Goal: Information Seeking & Learning: Learn about a topic

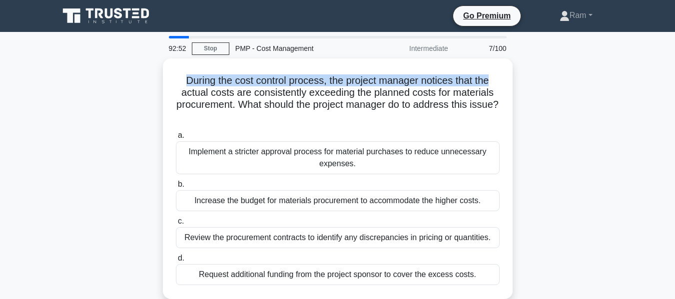
drag, startPoint x: 183, startPoint y: 80, endPoint x: 513, endPoint y: 83, distance: 329.7
click at [513, 83] on div "During the cost control process, the project manager notices that the actual co…" at bounding box center [337, 184] width 569 height 253
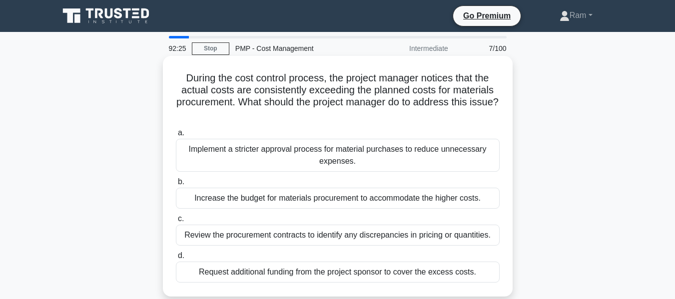
click at [208, 90] on h5 "During the cost control process, the project manager notices that the actual co…" at bounding box center [338, 96] width 326 height 49
drag, startPoint x: 181, startPoint y: 80, endPoint x: 322, endPoint y: 76, distance: 140.9
click at [322, 76] on h5 "During the cost control process, the project manager notices that the actual co…" at bounding box center [338, 96] width 326 height 49
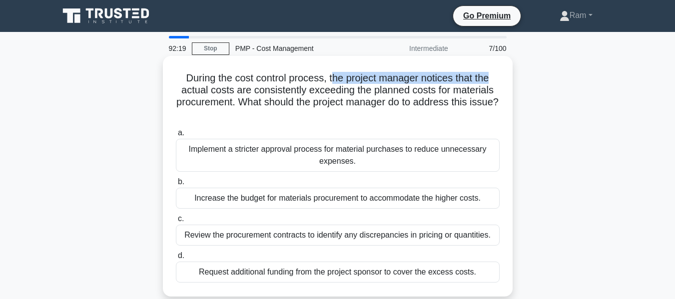
drag, startPoint x: 330, startPoint y: 78, endPoint x: 507, endPoint y: 80, distance: 176.9
click at [507, 80] on div "During the cost control process, the project manager notices that the actual co…" at bounding box center [338, 176] width 342 height 233
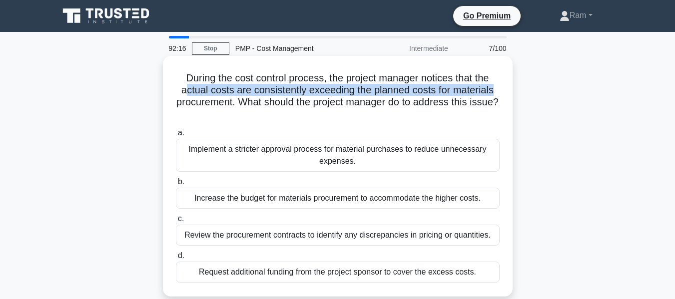
drag, startPoint x: 182, startPoint y: 91, endPoint x: 498, endPoint y: 95, distance: 316.2
click at [498, 95] on h5 "During the cost control process, the project manager notices that the actual co…" at bounding box center [338, 96] width 326 height 49
drag, startPoint x: 187, startPoint y: 103, endPoint x: 494, endPoint y: 116, distance: 307.0
click at [494, 116] on h5 "During the cost control process, the project manager notices that the actual co…" at bounding box center [338, 96] width 326 height 49
drag, startPoint x: 182, startPoint y: 90, endPoint x: 287, endPoint y: 93, distance: 104.9
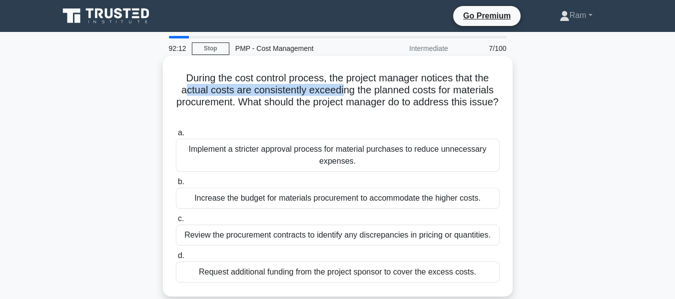
click at [339, 92] on h5 "During the cost control process, the project manager notices that the actual co…" at bounding box center [338, 96] width 326 height 49
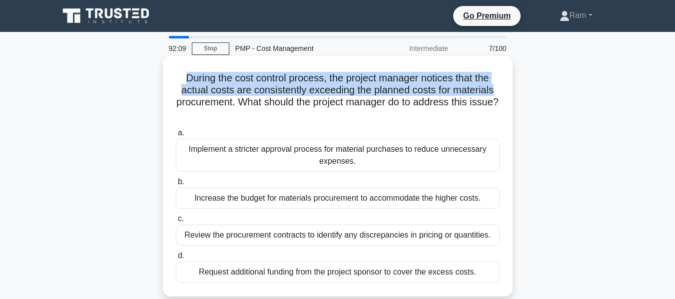
drag, startPoint x: 178, startPoint y: 78, endPoint x: 511, endPoint y: 92, distance: 332.5
click at [511, 92] on div "During the cost control process, the project manager notices that the actual co…" at bounding box center [338, 176] width 350 height 241
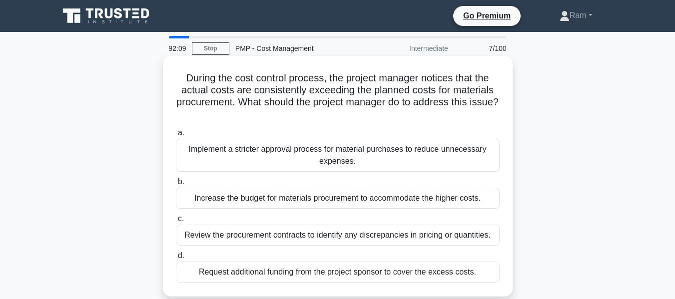
click at [425, 111] on h5 "During the cost control process, the project manager notices that the actual co…" at bounding box center [338, 96] width 326 height 49
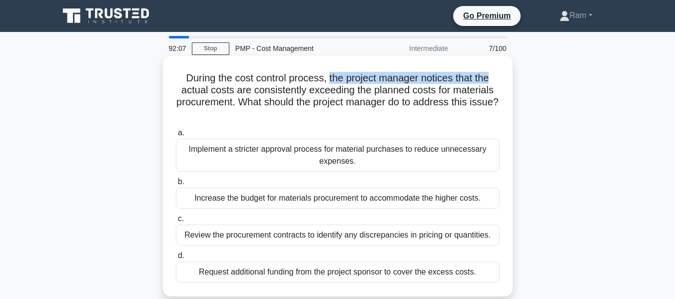
drag, startPoint x: 327, startPoint y: 79, endPoint x: 504, endPoint y: 82, distance: 176.4
click at [504, 82] on div "During the cost control process, the project manager notices that the actual co…" at bounding box center [338, 176] width 342 height 233
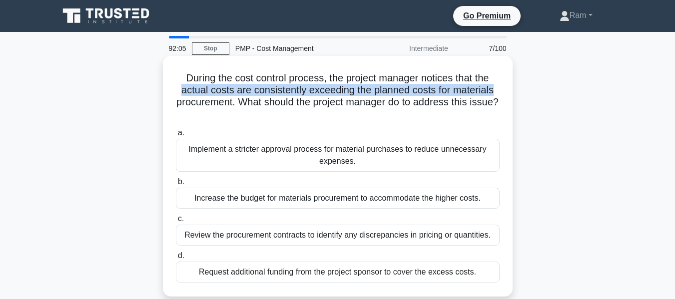
drag, startPoint x: 177, startPoint y: 87, endPoint x: 498, endPoint y: 89, distance: 320.7
click at [498, 89] on h5 "During the cost control process, the project manager notices that the actual co…" at bounding box center [338, 96] width 326 height 49
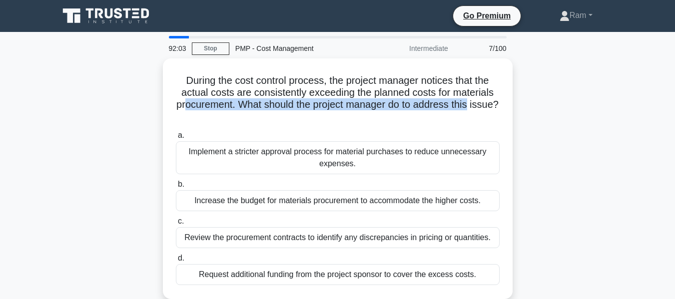
drag, startPoint x: 196, startPoint y: 103, endPoint x: 519, endPoint y: 110, distance: 322.8
click at [519, 110] on div "During the cost control process, the project manager notices that the actual co…" at bounding box center [337, 184] width 569 height 253
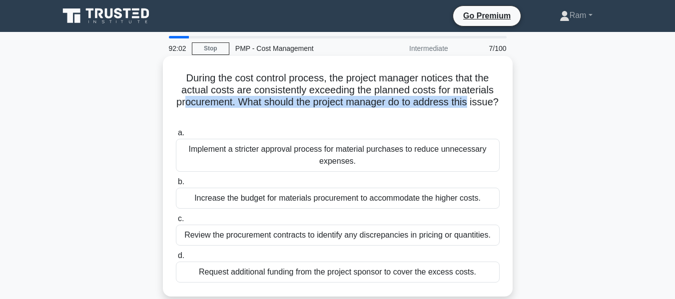
scroll to position [50, 0]
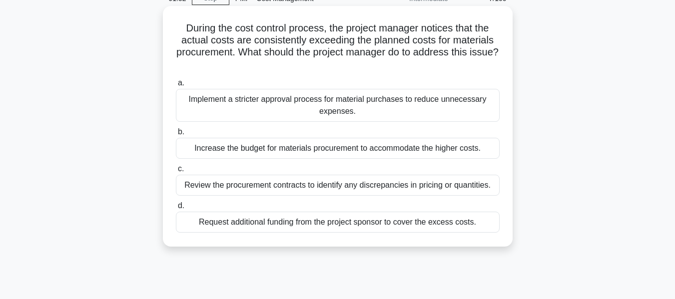
click at [326, 187] on div "Review the procurement contracts to identify any discrepancies in pricing or qu…" at bounding box center [338, 185] width 324 height 21
click at [176, 172] on input "c. Review the procurement contracts to identify any discrepancies in pricing or…" at bounding box center [176, 169] width 0 height 6
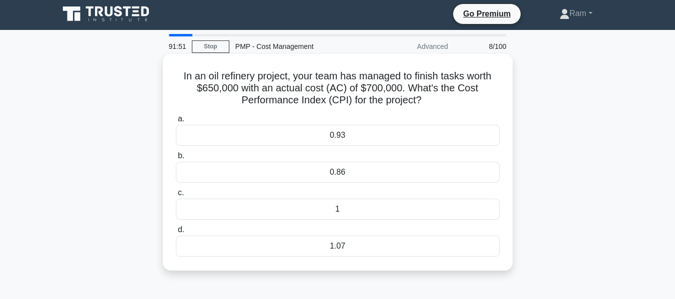
scroll to position [0, 0]
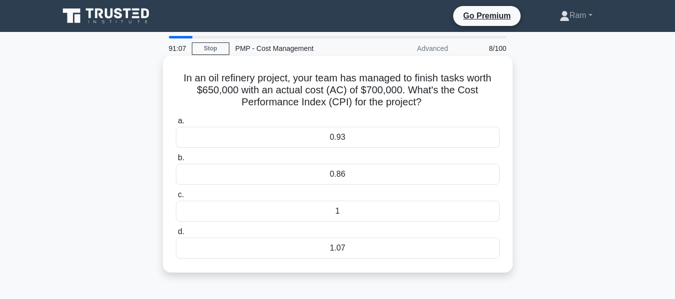
click at [383, 135] on div "0.93" at bounding box center [338, 137] width 324 height 21
click at [176, 124] on input "a. 0.93" at bounding box center [176, 121] width 0 height 6
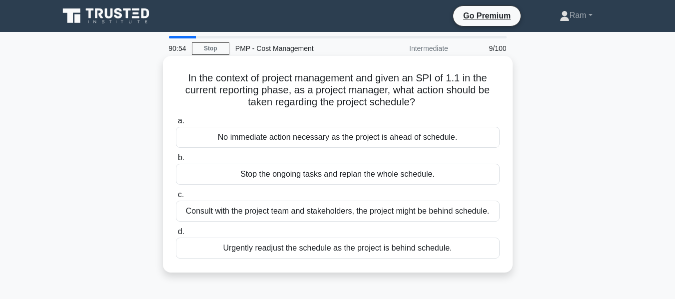
click at [381, 135] on div "No immediate action necessary as the project is ahead of schedule." at bounding box center [338, 137] width 324 height 21
click at [176, 124] on input "a. No immediate action necessary as the project is ahead of schedule." at bounding box center [176, 121] width 0 height 6
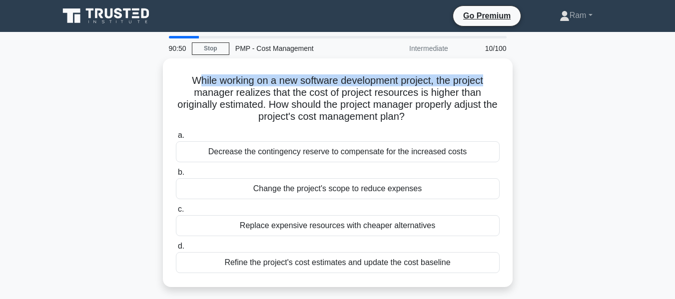
drag, startPoint x: 191, startPoint y: 78, endPoint x: 568, endPoint y: 85, distance: 377.2
click at [568, 85] on div "While working on a new software development project, the project manager realiz…" at bounding box center [337, 178] width 569 height 241
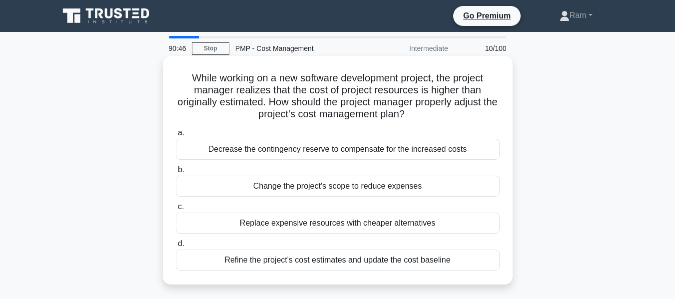
click at [226, 94] on h5 "While working on a new software development project, the project manager realiz…" at bounding box center [338, 96] width 326 height 49
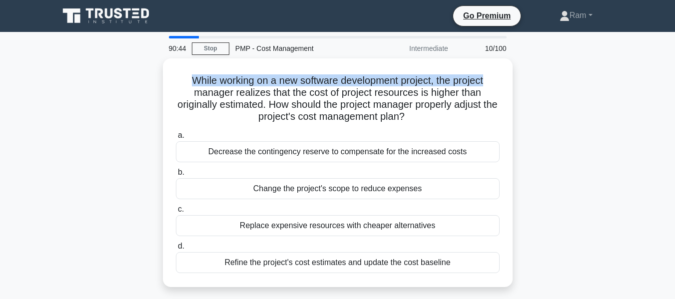
drag, startPoint x: 176, startPoint y: 76, endPoint x: 517, endPoint y: 77, distance: 340.2
click at [517, 77] on div "While working on a new software development project, the project manager realiz…" at bounding box center [337, 178] width 569 height 241
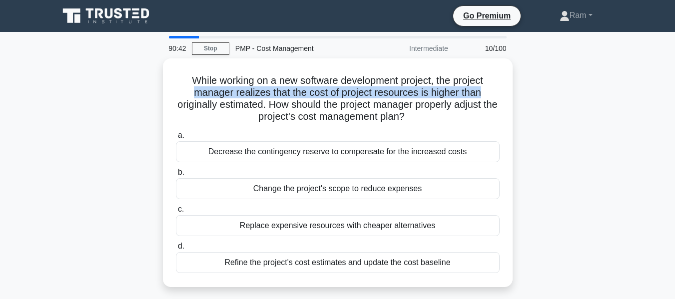
drag, startPoint x: 185, startPoint y: 87, endPoint x: 523, endPoint y: 93, distance: 338.3
click at [523, 93] on div "While working on a new software development project, the project manager realiz…" at bounding box center [337, 178] width 569 height 241
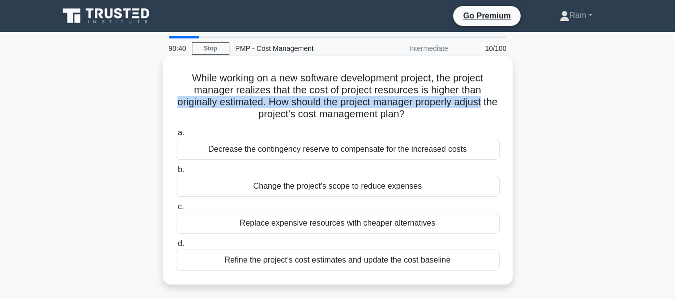
drag, startPoint x: 177, startPoint y: 106, endPoint x: 507, endPoint y: 103, distance: 329.7
click at [507, 103] on div "While working on a new software development project, the project manager realiz…" at bounding box center [338, 170] width 342 height 221
drag, startPoint x: 244, startPoint y: 117, endPoint x: 457, endPoint y: 116, distance: 212.8
click at [457, 116] on h5 "While working on a new software development project, the project manager realiz…" at bounding box center [338, 96] width 326 height 49
drag, startPoint x: 187, startPoint y: 78, endPoint x: 440, endPoint y: 112, distance: 255.0
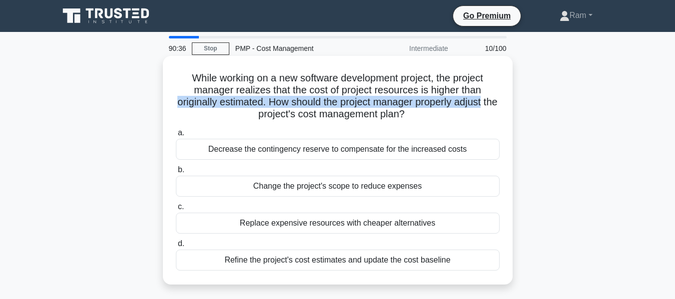
click at [440, 112] on h5 "While working on a new software development project, the project manager realiz…" at bounding box center [338, 96] width 326 height 49
copy h5 "While working on a new software development project, the project manager realiz…"
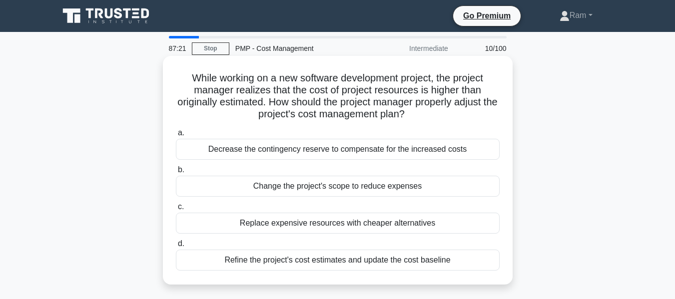
click at [362, 258] on div "Refine the project's cost estimates and update the cost baseline" at bounding box center [338, 260] width 324 height 21
click at [176, 247] on input "d. Refine the project's cost estimates and update the cost baseline" at bounding box center [176, 244] width 0 height 6
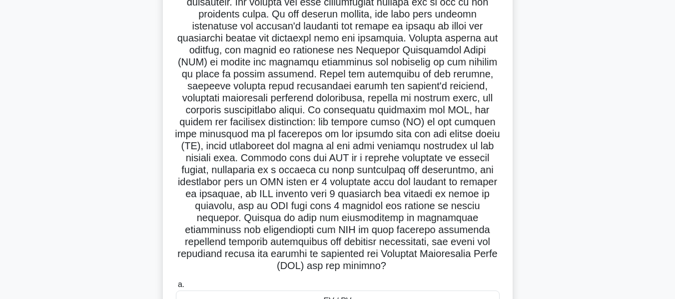
scroll to position [150, 0]
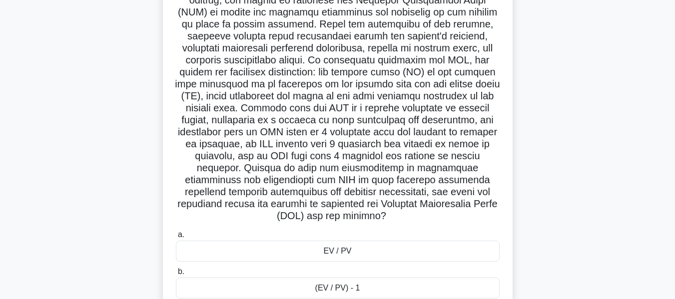
drag, startPoint x: 362, startPoint y: 196, endPoint x: 503, endPoint y: 218, distance: 142.2
click at [503, 218] on div ".spinner_0XTQ{transform-origin:center;animation:spinner_y6GP .75s linear infini…" at bounding box center [338, 146] width 342 height 473
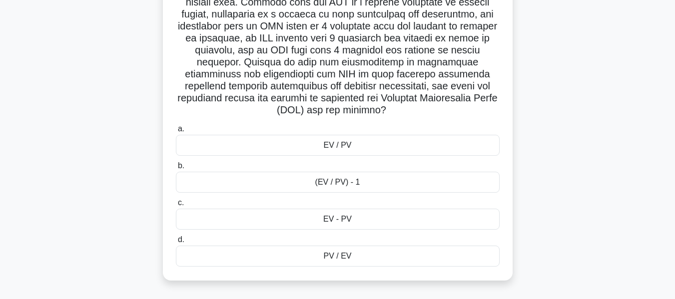
click at [396, 144] on div "EV / PV" at bounding box center [338, 145] width 324 height 21
click at [176, 132] on input "a. EV / PV" at bounding box center [176, 129] width 0 height 6
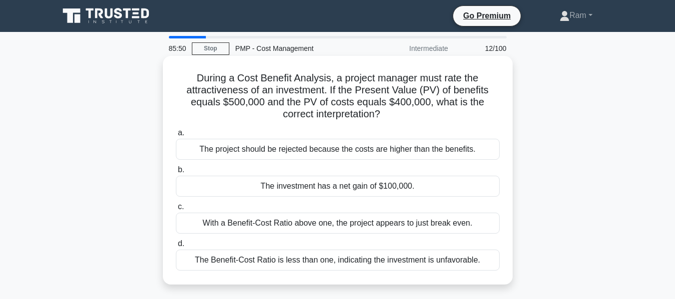
scroll to position [50, 0]
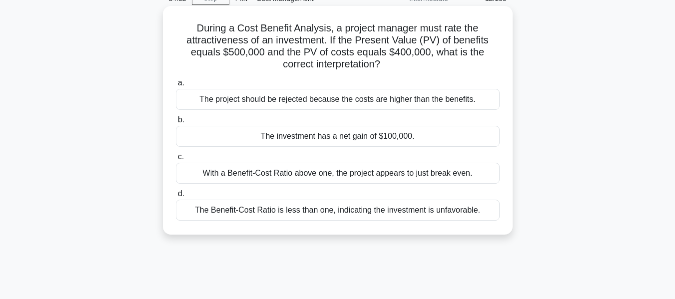
click at [330, 174] on div "With a Benefit-Cost Ratio above one, the project appears to just break even." at bounding box center [338, 173] width 324 height 21
click at [176, 160] on input "c. With a Benefit-Cost Ratio above one, the project appears to just break even." at bounding box center [176, 157] width 0 height 6
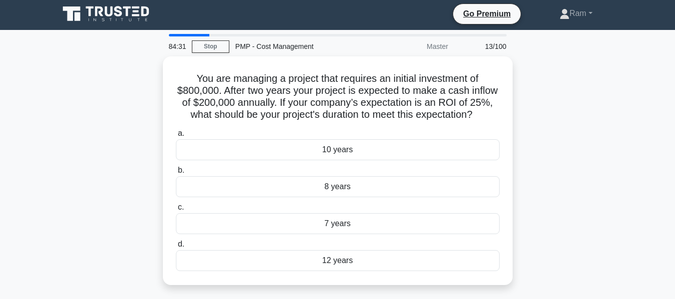
scroll to position [0, 0]
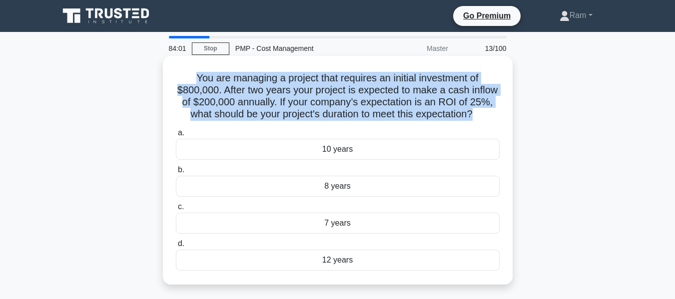
drag, startPoint x: 191, startPoint y: 77, endPoint x: 510, endPoint y: 115, distance: 321.0
click at [510, 115] on div "You are managing a project that requires an initial investment of $800,000. Aft…" at bounding box center [338, 170] width 350 height 229
copy h5 "You are managing a project that requires an initial investment of $800,000. Aft…"
click at [261, 94] on h5 "You are managing a project that requires an initial investment of $800,000. Aft…" at bounding box center [338, 96] width 326 height 49
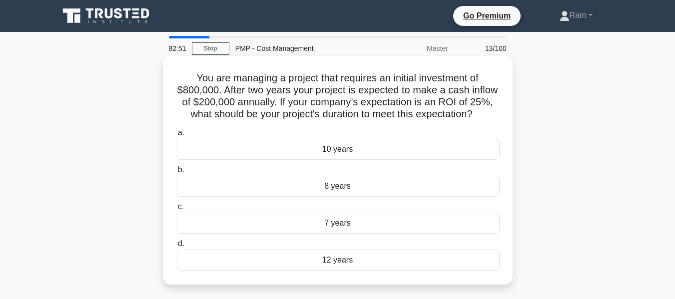
click at [284, 157] on div "10 years" at bounding box center [338, 149] width 324 height 21
click at [176, 136] on input "a. 10 years" at bounding box center [176, 133] width 0 height 6
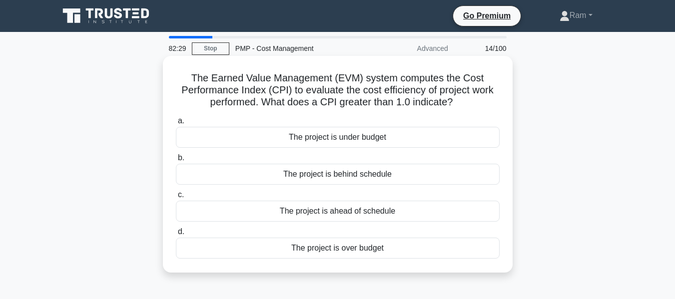
click at [386, 141] on div "The project is under budget" at bounding box center [338, 137] width 324 height 21
click at [176, 124] on input "a. The project is under budget" at bounding box center [176, 121] width 0 height 6
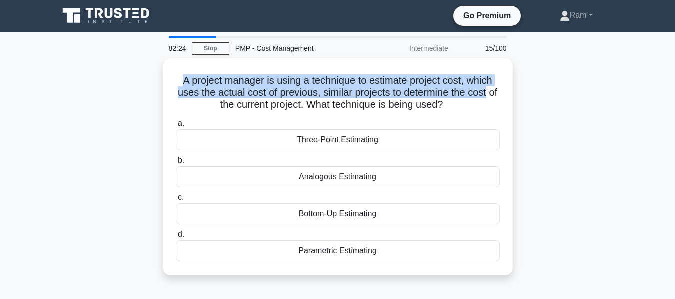
drag, startPoint x: 174, startPoint y: 78, endPoint x: 513, endPoint y: 94, distance: 339.6
click at [513, 94] on div "A project manager is using a technique to estimate project cost, which uses the…" at bounding box center [337, 172] width 569 height 229
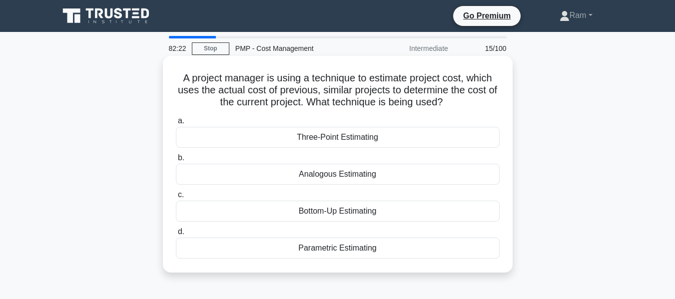
click at [452, 98] on h5 "A project manager is using a technique to estimate project cost, which uses the…" at bounding box center [338, 90] width 326 height 37
drag, startPoint x: 176, startPoint y: 88, endPoint x: 499, endPoint y: 106, distance: 323.2
click at [499, 106] on h5 "A project manager is using a technique to estimate project cost, which uses the…" at bounding box center [338, 90] width 326 height 37
click at [384, 179] on div "Analogous Estimating" at bounding box center [338, 174] width 324 height 21
click at [176, 161] on input "b. Analogous Estimating" at bounding box center [176, 158] width 0 height 6
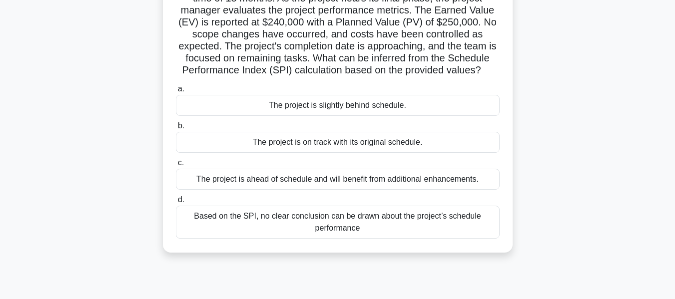
scroll to position [100, 0]
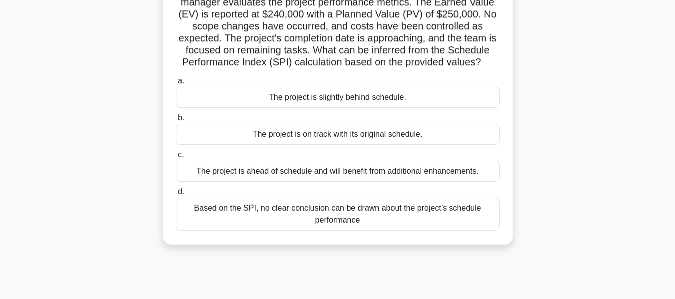
click at [396, 108] on div "The project is slightly behind schedule." at bounding box center [338, 97] width 324 height 21
click at [176, 84] on input "a. The project is slightly behind schedule." at bounding box center [176, 81] width 0 height 6
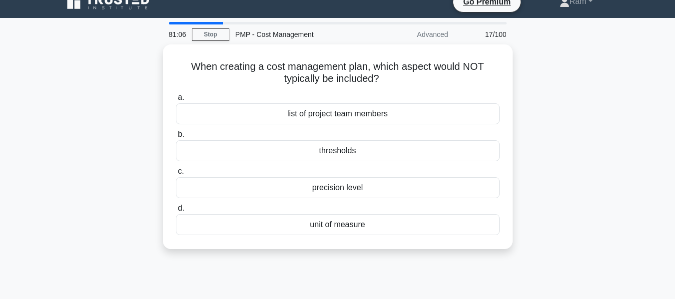
scroll to position [0, 0]
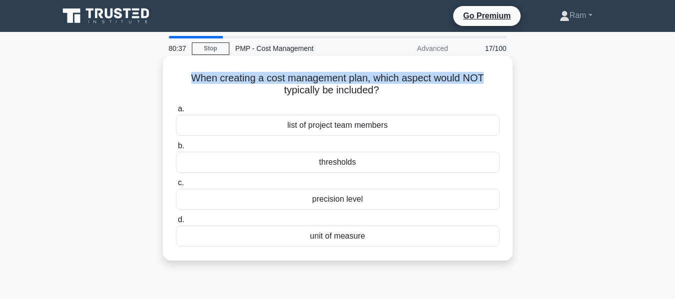
drag, startPoint x: 189, startPoint y: 81, endPoint x: 499, endPoint y: 82, distance: 310.2
click at [499, 82] on h5 "When creating a cost management plan, which aspect would NOT typically be inclu…" at bounding box center [338, 84] width 326 height 25
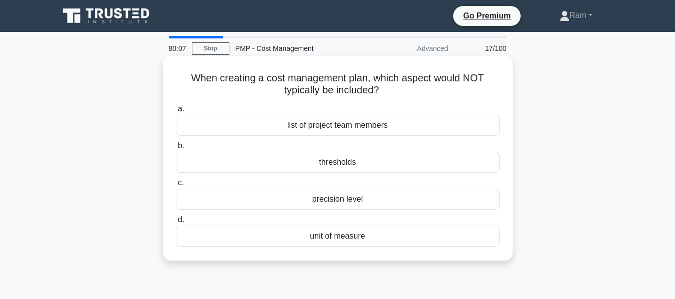
click at [364, 202] on div "precision level" at bounding box center [338, 199] width 324 height 21
click at [176, 186] on input "c. precision level" at bounding box center [176, 183] width 0 height 6
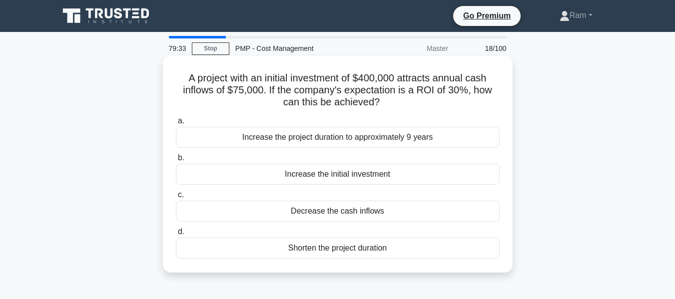
click at [362, 169] on div "Increase the initial investment" at bounding box center [338, 174] width 324 height 21
click at [176, 161] on input "b. Increase the initial investment" at bounding box center [176, 158] width 0 height 6
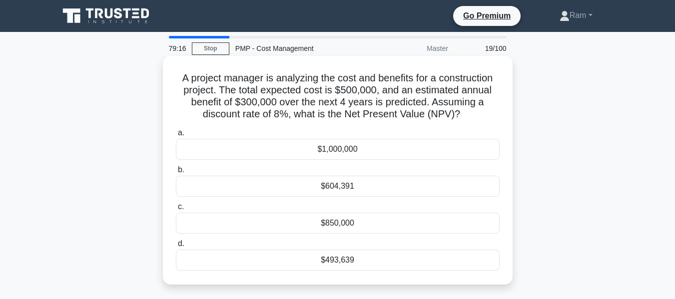
drag, startPoint x: 298, startPoint y: 111, endPoint x: 338, endPoint y: 133, distance: 45.4
click at [462, 117] on h5 "A project manager is analyzing the cost and benefits for a construction project…" at bounding box center [338, 96] width 326 height 49
click at [291, 116] on h5 "A project manager is analyzing the cost and benefits for a construction project…" at bounding box center [338, 96] width 326 height 49
drag, startPoint x: 295, startPoint y: 113, endPoint x: 477, endPoint y: 133, distance: 183.4
click at [467, 110] on h5 "A project manager is analyzing the cost and benefits for a construction project…" at bounding box center [338, 96] width 326 height 49
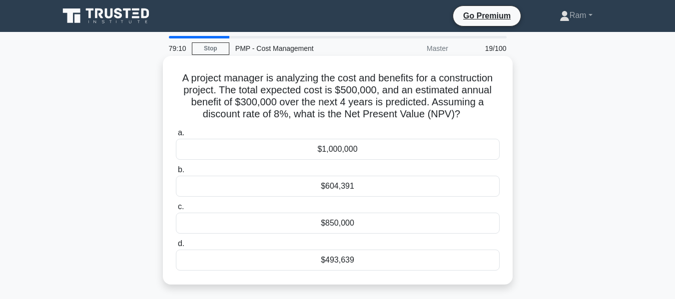
copy h5 "what is the Net Present Value (NPV)?"
drag, startPoint x: 177, startPoint y: 77, endPoint x: 482, endPoint y: 116, distance: 307.2
click at [482, 116] on h5 "A project manager is analyzing the cost and benefits for a construction project…" at bounding box center [338, 96] width 326 height 49
copy h5 "A project manager is analyzing the cost and benefits for a construction project…"
click at [343, 145] on div "$1,000,000" at bounding box center [338, 149] width 324 height 21
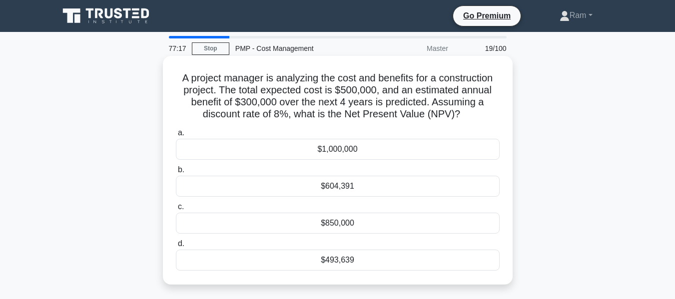
click at [176, 136] on input "a. $1,000,000" at bounding box center [176, 133] width 0 height 6
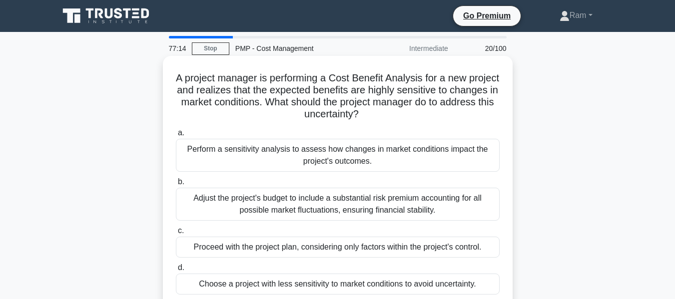
drag, startPoint x: 191, startPoint y: 77, endPoint x: 505, endPoint y: 118, distance: 316.9
click at [505, 118] on div "A project manager is performing a Cost Benefit Analysis for a new project and r…" at bounding box center [338, 182] width 342 height 245
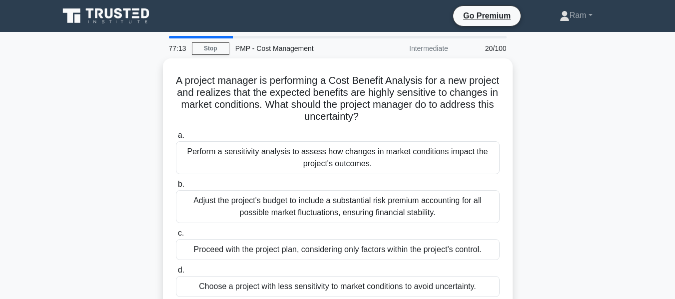
copy h5 "A project manager is performing a Cost Benefit Analysis for a new project and r…"
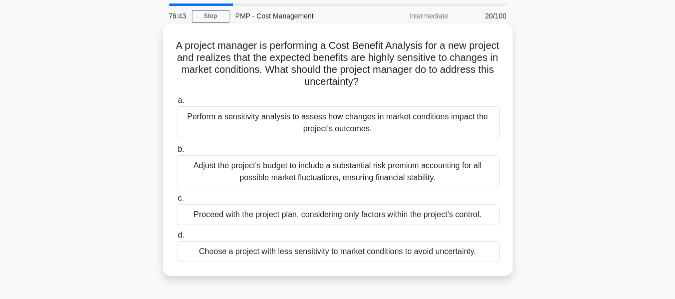
scroll to position [50, 0]
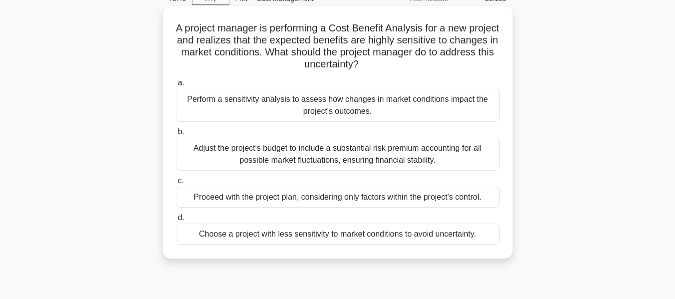
drag, startPoint x: 190, startPoint y: 99, endPoint x: 432, endPoint y: 112, distance: 242.6
click at [432, 112] on div "Perform a sensitivity analysis to assess how changes in market conditions impac…" at bounding box center [338, 105] width 324 height 33
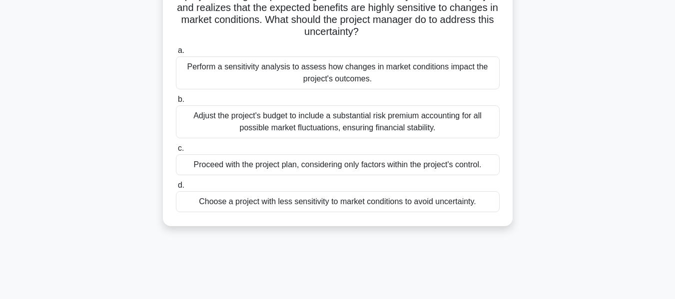
scroll to position [100, 0]
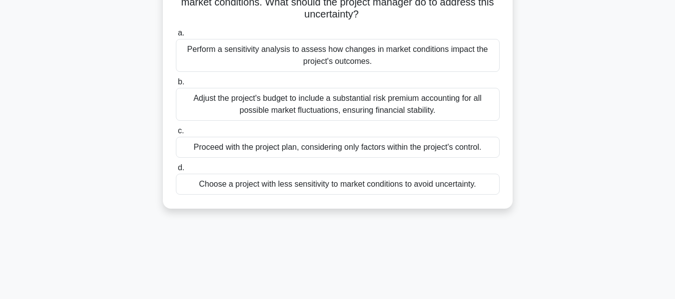
drag, startPoint x: 194, startPoint y: 98, endPoint x: 493, endPoint y: 100, distance: 298.7
click at [493, 100] on div "Adjust the project's budget to include a substantial risk premium accounting fo…" at bounding box center [338, 104] width 324 height 33
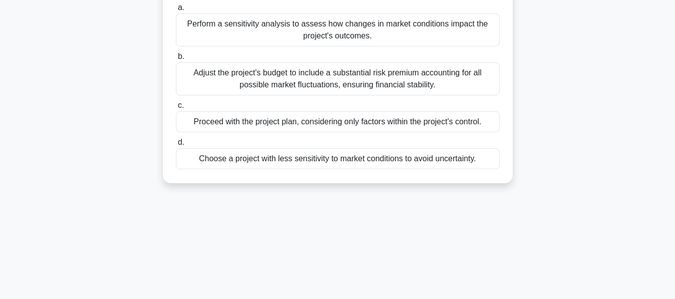
scroll to position [150, 0]
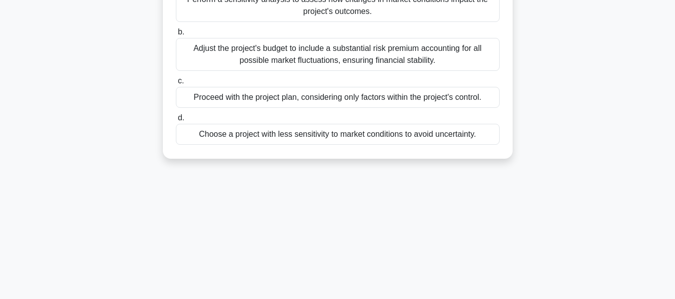
drag, startPoint x: 195, startPoint y: 98, endPoint x: 501, endPoint y: 89, distance: 305.9
click at [501, 89] on div "c. Proceed with the project plan, considering only factors within the project's…" at bounding box center [338, 91] width 336 height 33
drag, startPoint x: 190, startPoint y: 138, endPoint x: 405, endPoint y: 112, distance: 216.4
click at [496, 134] on div "Choose a project with less sensitivity to market conditions to avoid uncertaint…" at bounding box center [338, 134] width 324 height 21
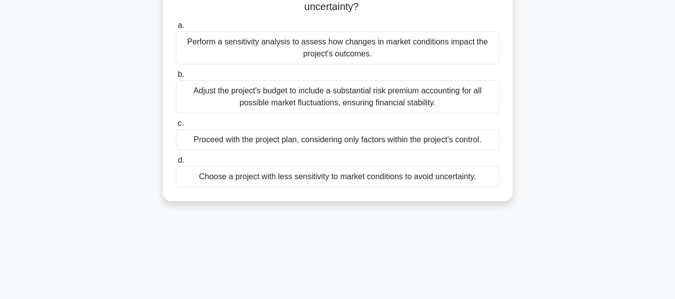
scroll to position [50, 0]
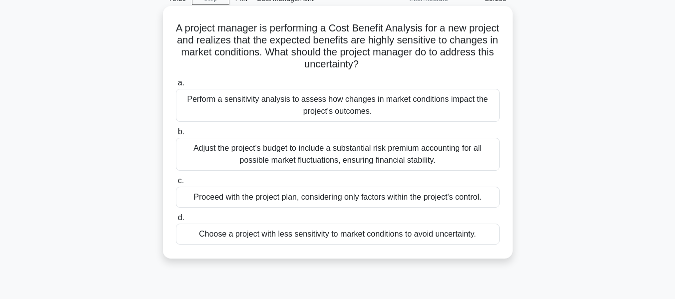
click at [334, 105] on div "Perform a sensitivity analysis to assess how changes in market conditions impac…" at bounding box center [338, 105] width 324 height 33
click at [176, 86] on input "a. Perform a sensitivity analysis to assess how changes in market conditions im…" at bounding box center [176, 83] width 0 height 6
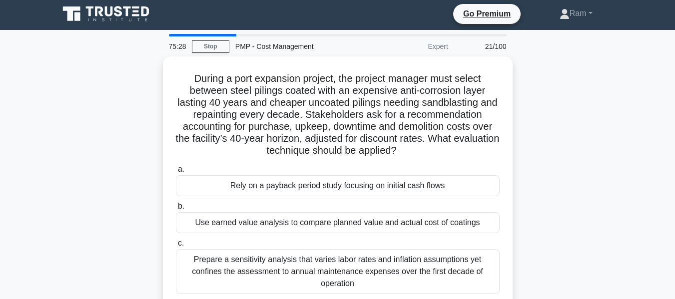
scroll to position [0, 0]
